Goal: Task Accomplishment & Management: Complete application form

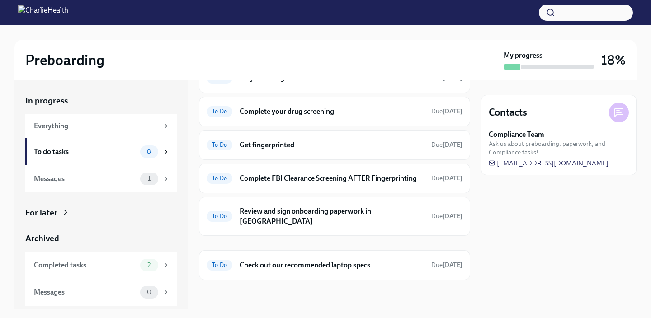
scroll to position [108, 0]
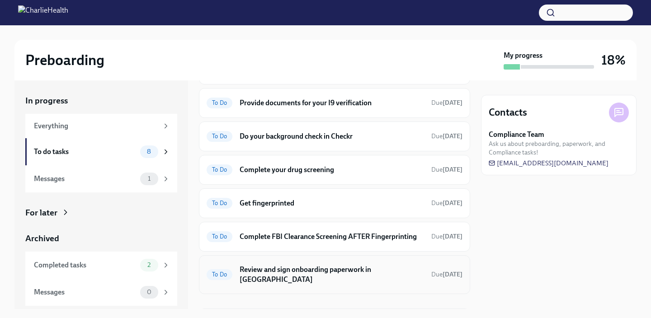
scroll to position [57, 0]
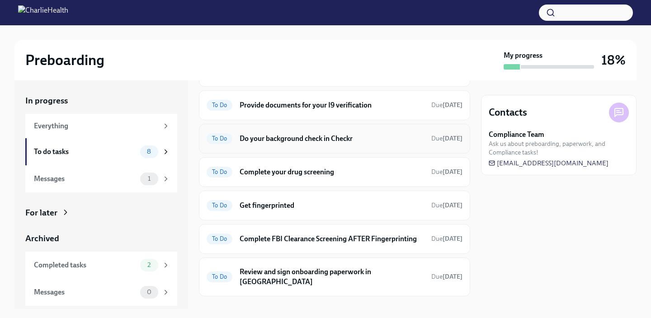
click at [313, 137] on h6 "Do your background check in Checkr" at bounding box center [332, 139] width 184 height 10
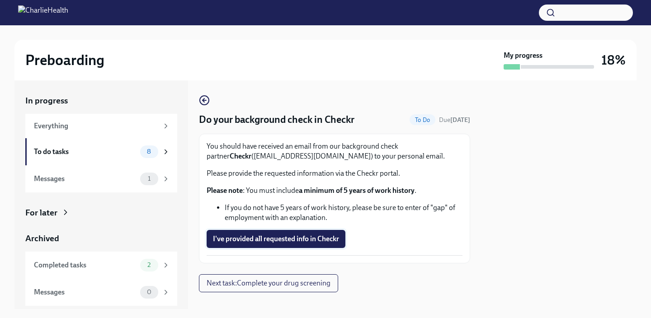
click at [307, 240] on span "I've provided all requested info in Checkr" at bounding box center [276, 239] width 126 height 9
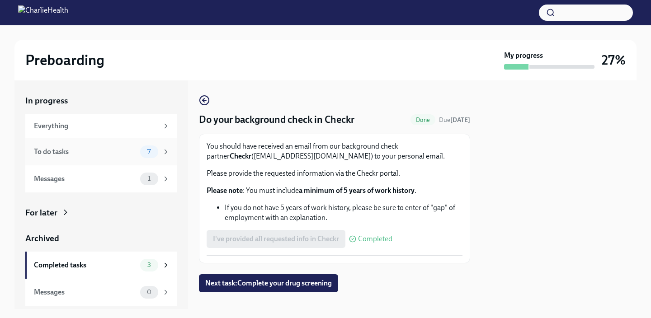
click at [140, 156] on div "7" at bounding box center [155, 152] width 30 height 13
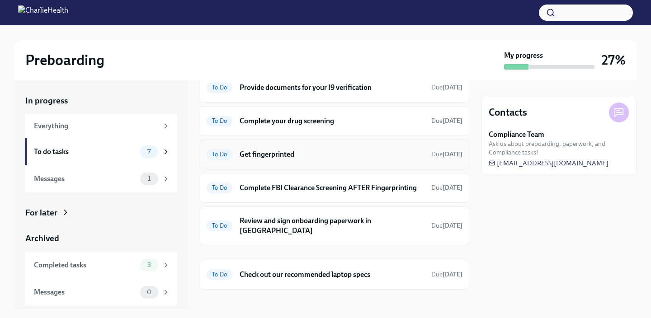
scroll to position [74, 0]
click at [350, 270] on h6 "Check out our recommended laptop specs" at bounding box center [332, 275] width 184 height 10
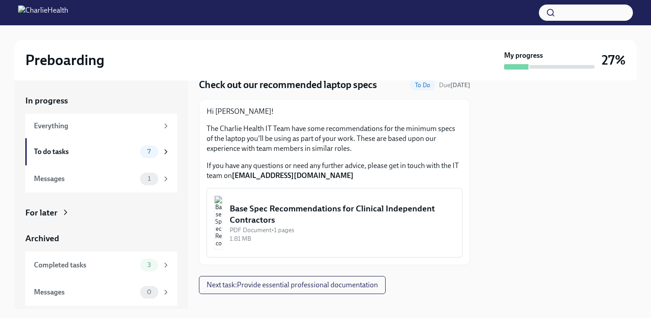
scroll to position [46, 0]
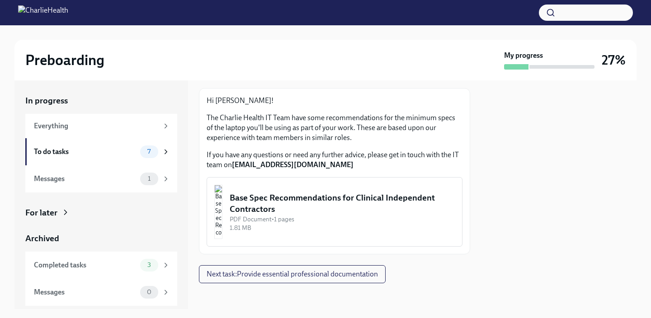
click at [324, 213] on div "Base Spec Recommendations for Clinical Independent Contractors" at bounding box center [342, 203] width 225 height 23
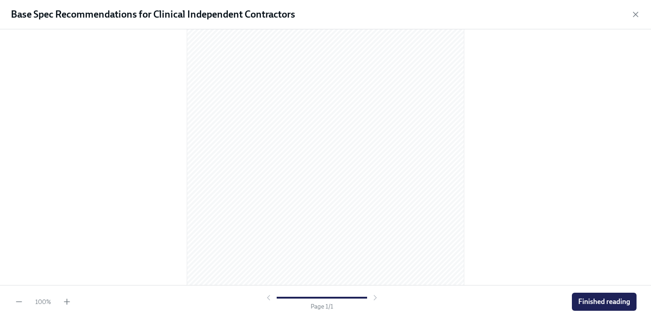
scroll to position [118, 0]
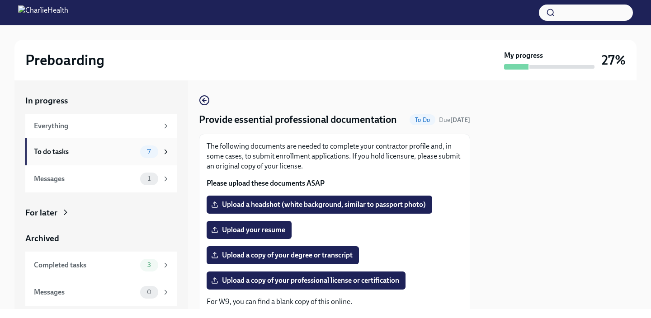
click at [140, 156] on div "7" at bounding box center [155, 152] width 30 height 13
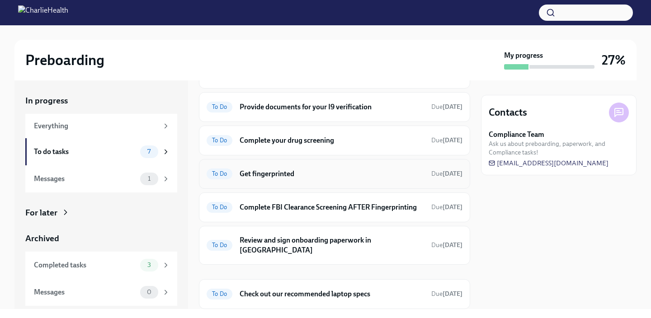
scroll to position [57, 0]
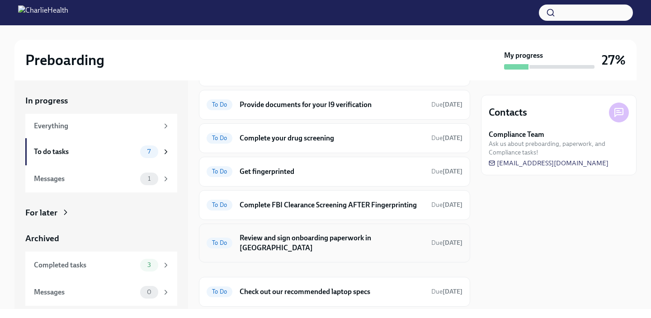
click at [317, 241] on h6 "Review and sign onboarding paperwork in [GEOGRAPHIC_DATA]" at bounding box center [332, 243] width 184 height 20
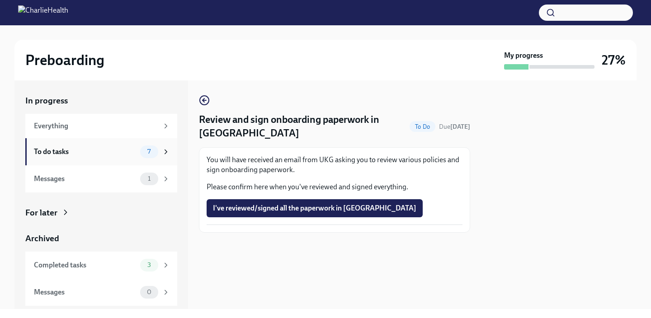
click at [80, 151] on div "To do tasks" at bounding box center [85, 152] width 103 height 10
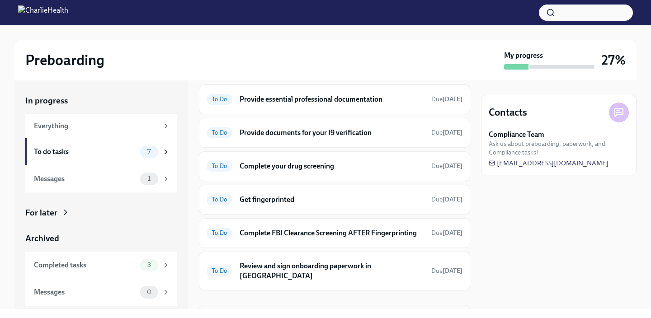
scroll to position [29, 0]
click at [298, 274] on div "To Do Review and sign onboarding paperwork in UKG Due in 7 days" at bounding box center [335, 272] width 256 height 24
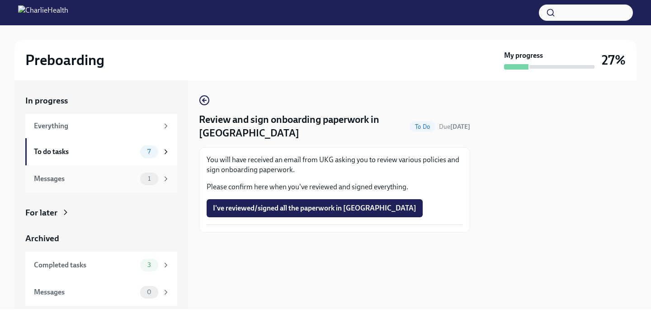
click at [121, 171] on div "Messages 1" at bounding box center [101, 178] width 152 height 27
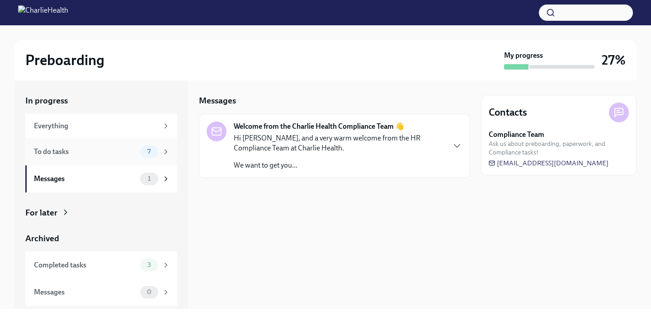
click at [132, 149] on div "To do tasks" at bounding box center [85, 152] width 103 height 10
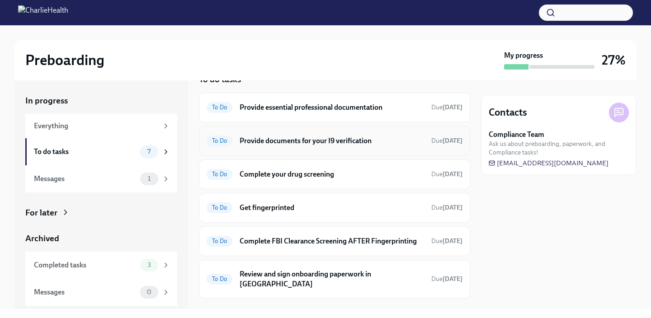
scroll to position [26, 0]
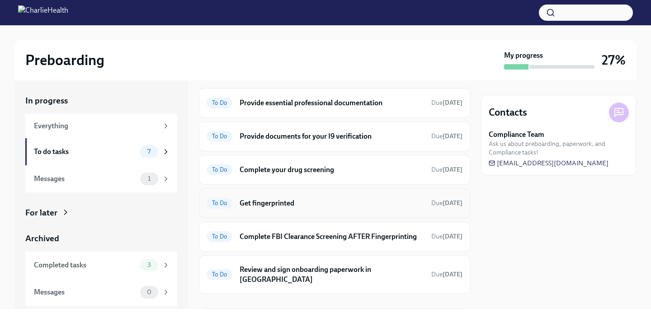
click at [302, 203] on h6 "Get fingerprinted" at bounding box center [332, 203] width 184 height 10
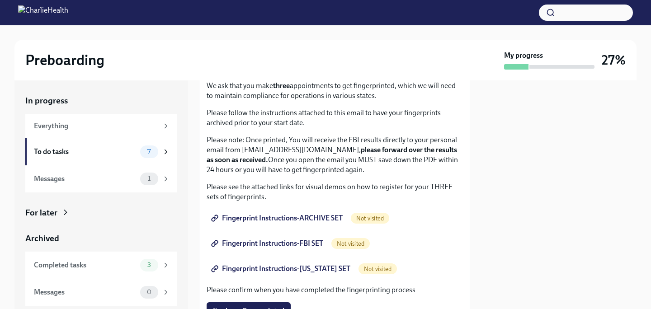
scroll to position [59, 0]
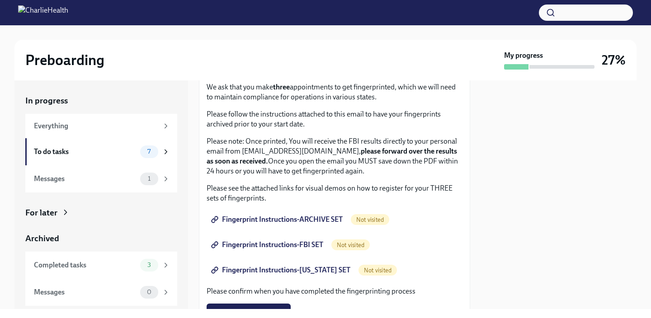
click at [308, 217] on span "Fingerprint Instructions-ARCHIVE SET" at bounding box center [278, 219] width 130 height 9
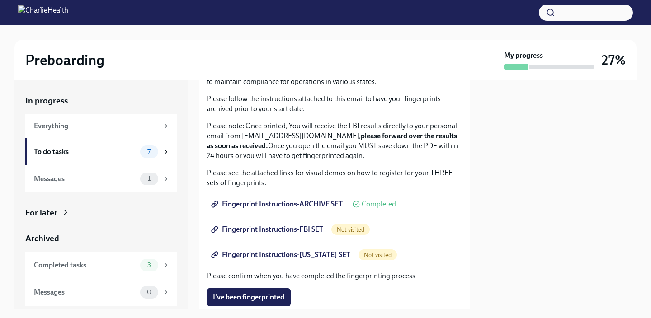
scroll to position [78, 0]
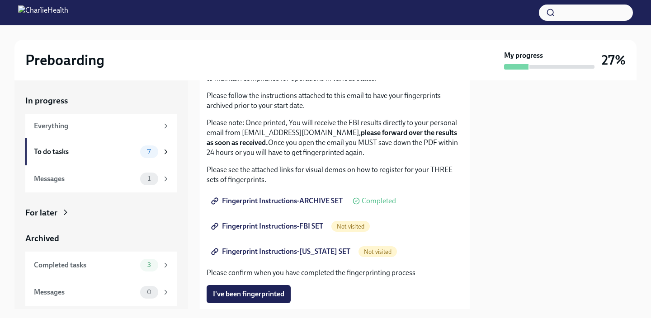
click at [282, 227] on span "Fingerprint Instructions-FBI SET" at bounding box center [268, 226] width 110 height 9
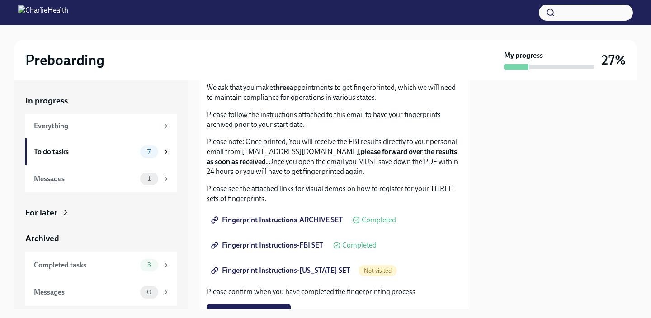
scroll to position [115, 0]
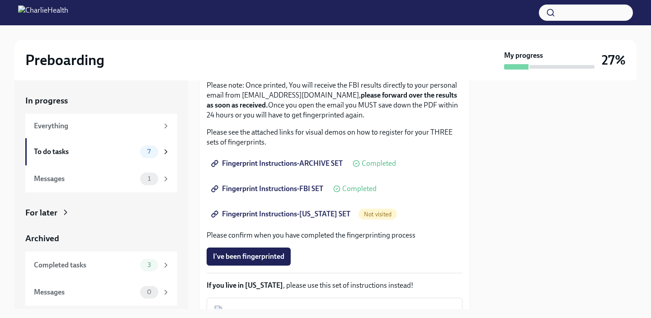
click at [285, 215] on span "Fingerprint Instructions-FLORIDA SET" at bounding box center [281, 214] width 137 height 9
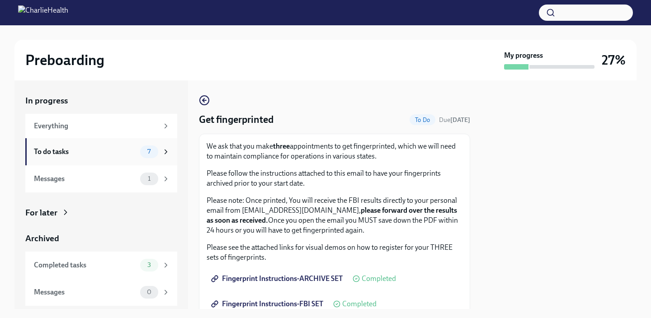
click at [109, 150] on div "To do tasks" at bounding box center [85, 152] width 103 height 10
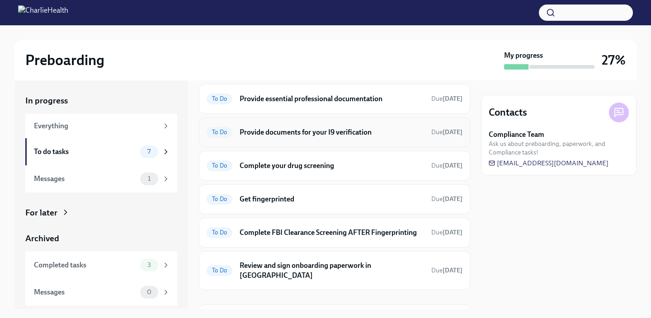
scroll to position [30, 0]
click at [332, 166] on h6 "Complete your drug screening" at bounding box center [332, 166] width 184 height 10
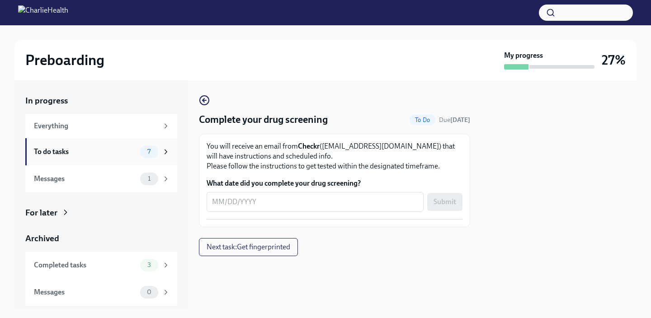
click at [118, 155] on div "To do tasks" at bounding box center [85, 152] width 103 height 10
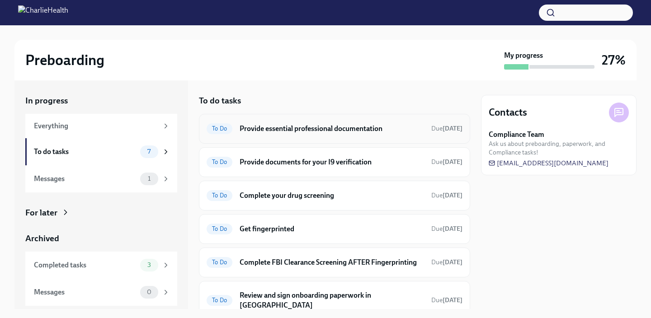
click at [326, 135] on div "To Do Provide essential professional documentation Due in 3 days" at bounding box center [335, 129] width 256 height 14
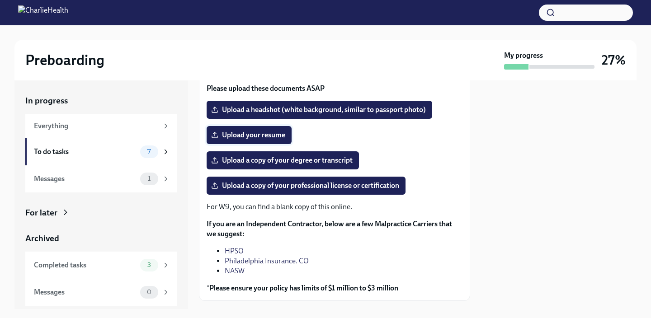
scroll to position [99, 0]
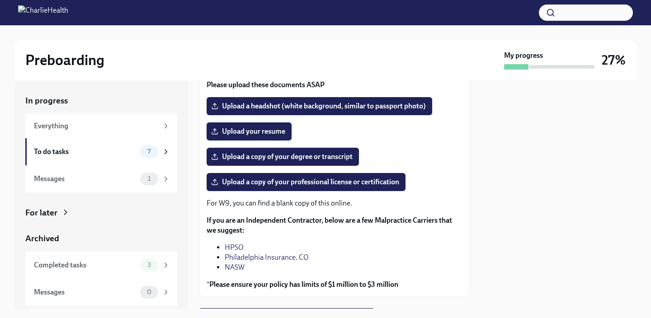
click at [268, 132] on span "Upload your resume" at bounding box center [249, 131] width 72 height 9
click at [0, 0] on input "Upload your resume" at bounding box center [0, 0] width 0 height 0
click at [118, 151] on div "To do tasks" at bounding box center [85, 152] width 103 height 10
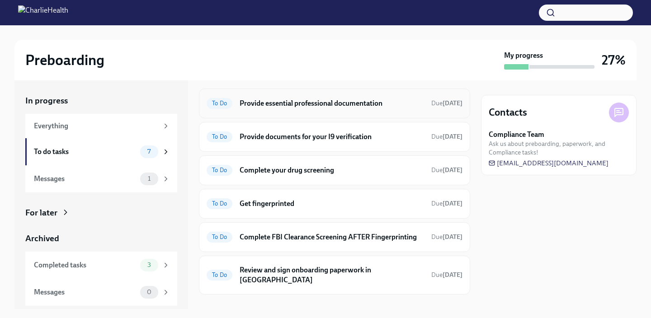
scroll to position [28, 0]
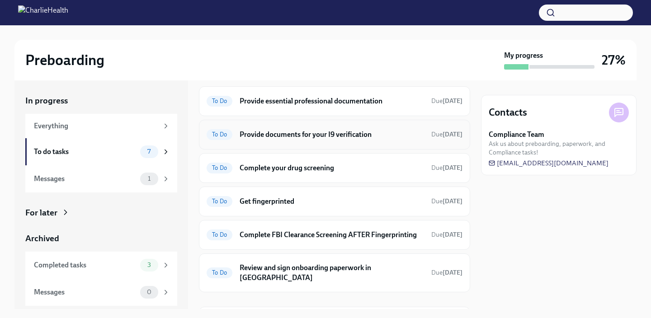
click at [357, 140] on div "To Do Provide documents for your I9 verification Due in 4 days" at bounding box center [335, 134] width 256 height 14
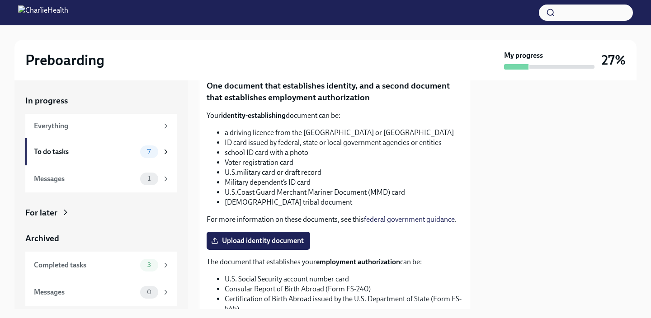
scroll to position [269, 0]
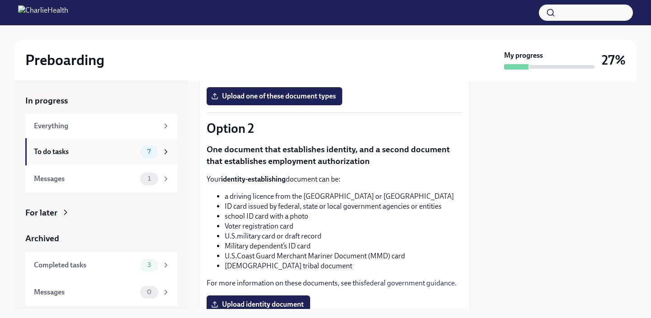
click at [142, 155] on div "7" at bounding box center [149, 152] width 18 height 13
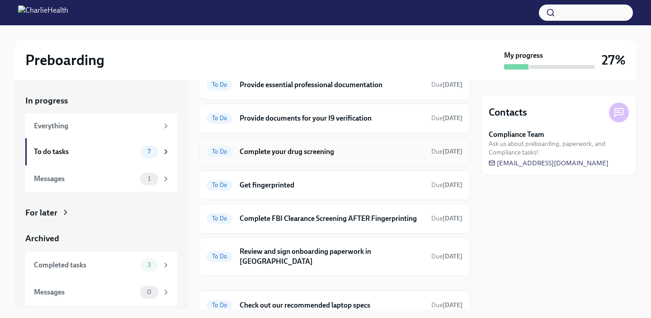
scroll to position [46, 0]
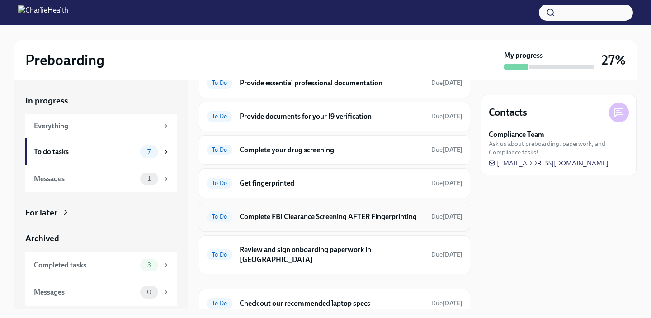
click at [294, 221] on h6 "Complete FBI Clearance Screening AFTER Fingerprinting" at bounding box center [332, 217] width 184 height 10
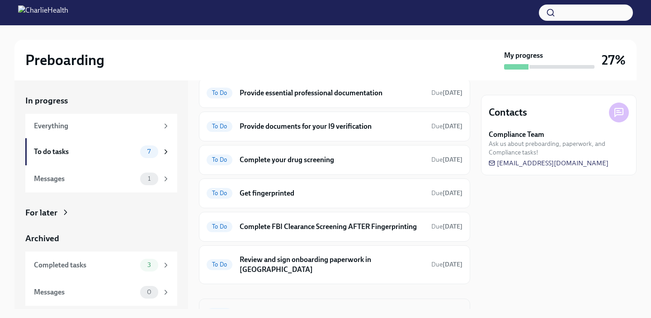
scroll to position [75, 0]
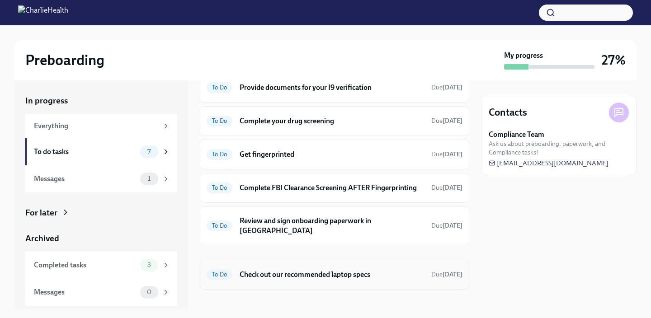
click at [361, 270] on h6 "Check out our recommended laptop specs" at bounding box center [332, 275] width 184 height 10
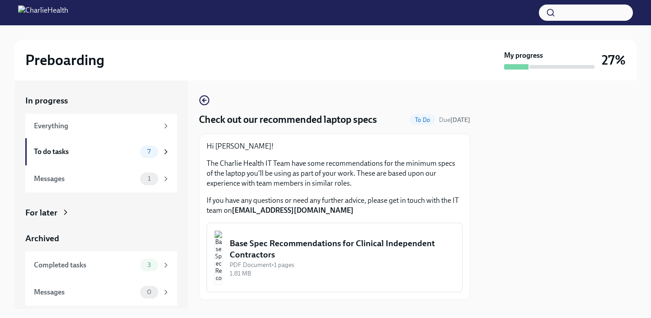
scroll to position [35, 0]
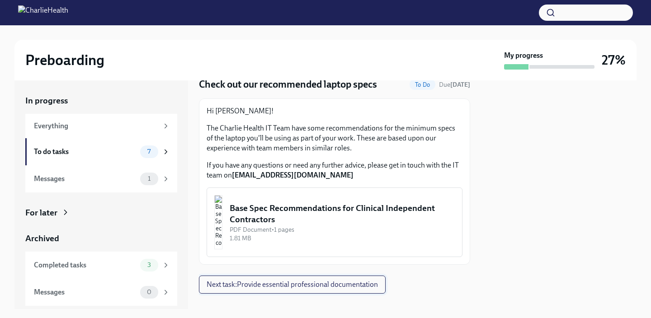
click at [364, 286] on span "Next task : Provide essential professional documentation" at bounding box center [292, 284] width 171 height 9
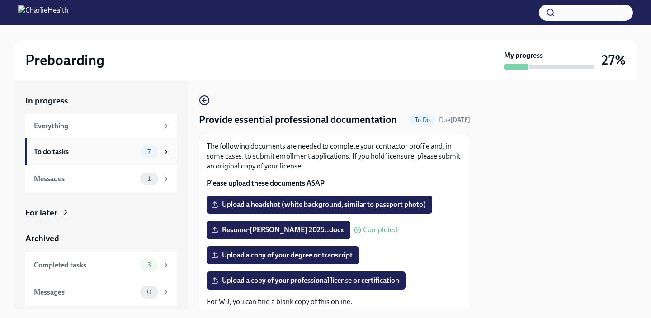
click at [137, 156] on div "To do tasks 7" at bounding box center [102, 152] width 136 height 13
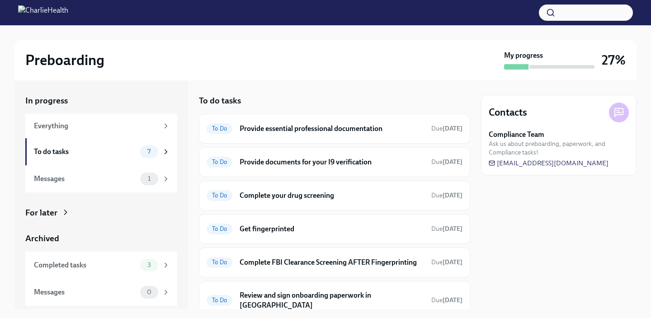
scroll to position [75, 0]
